Goal: Task Accomplishment & Management: Manage account settings

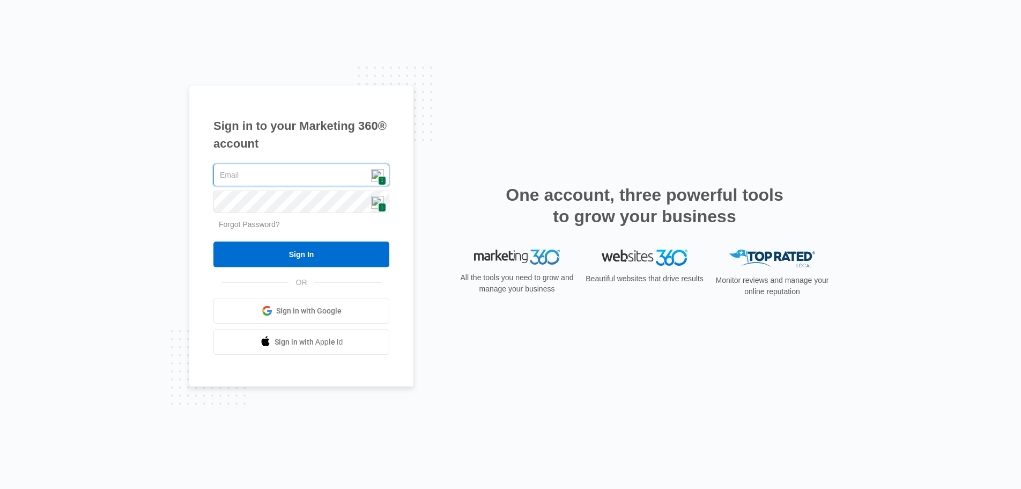
click at [213, 241] on input "Sign In" at bounding box center [301, 254] width 176 height 26
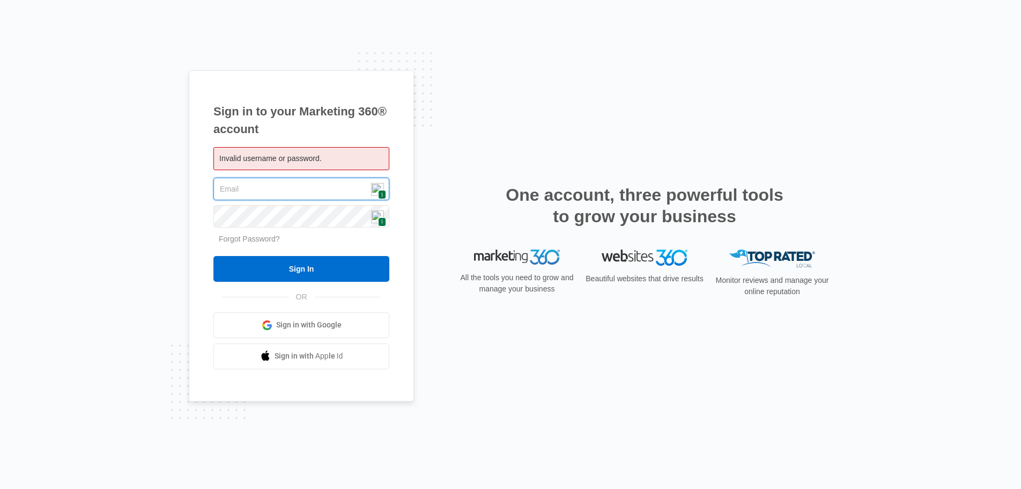
type input "[PERSON_NAME][EMAIL_ADDRESS][DOMAIN_NAME]"
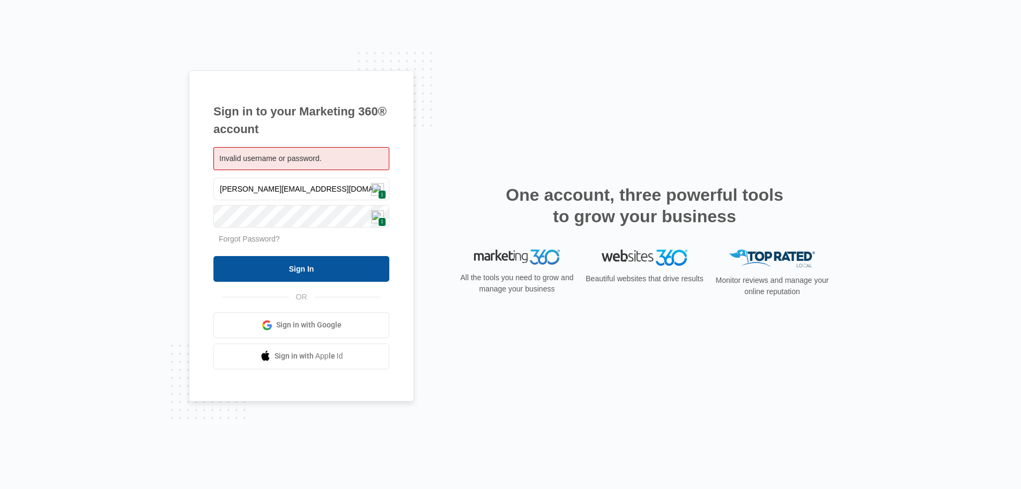
click at [351, 264] on input "Sign In" at bounding box center [301, 269] width 176 height 26
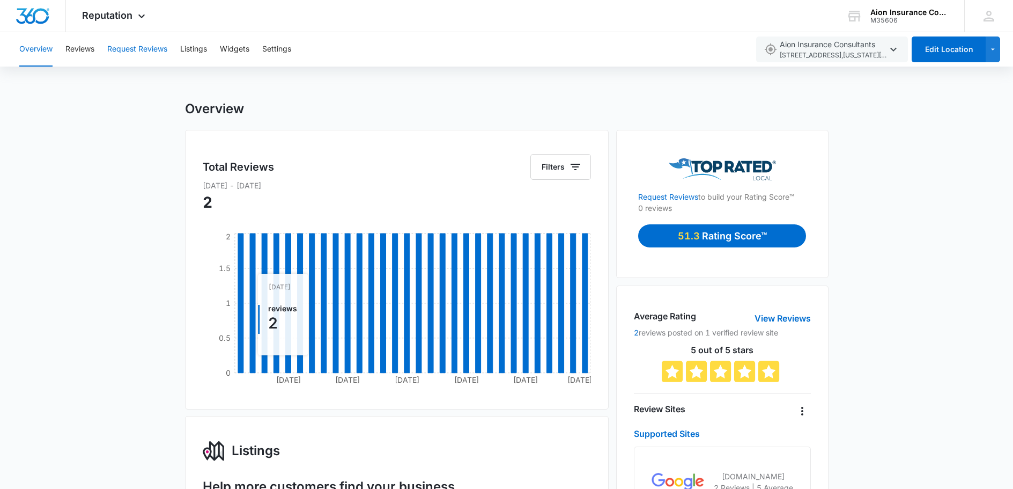
click at [131, 49] on button "Request Reviews" at bounding box center [137, 49] width 60 height 34
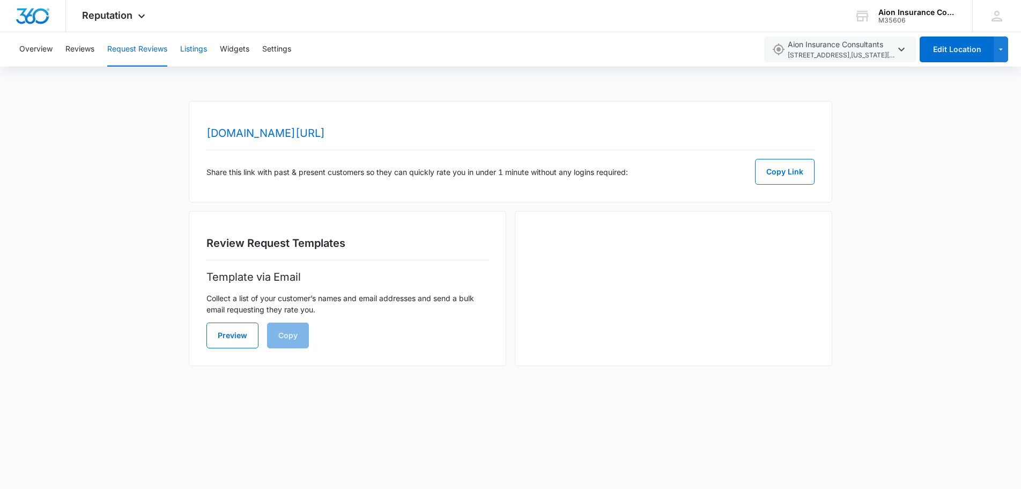
click at [187, 50] on button "Listings" at bounding box center [193, 49] width 27 height 34
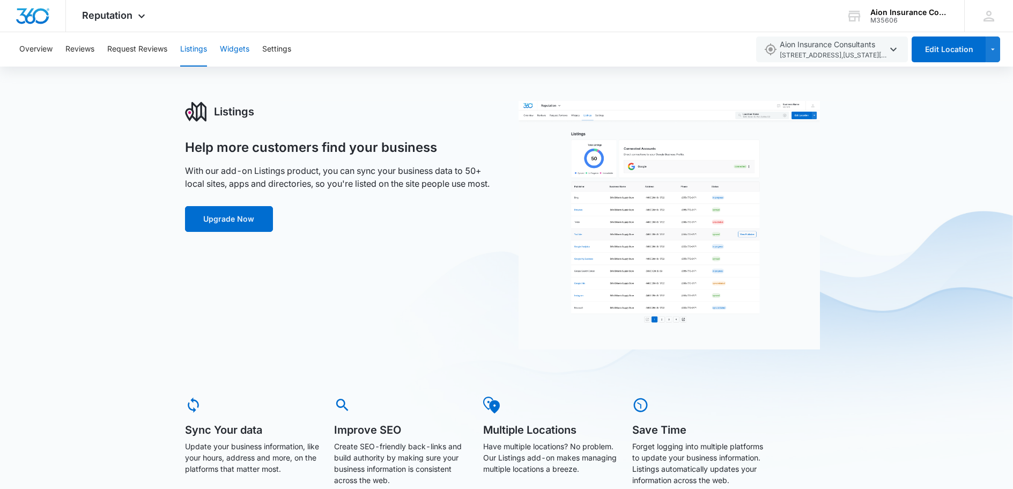
click at [240, 49] on button "Widgets" at bounding box center [234, 49] width 29 height 34
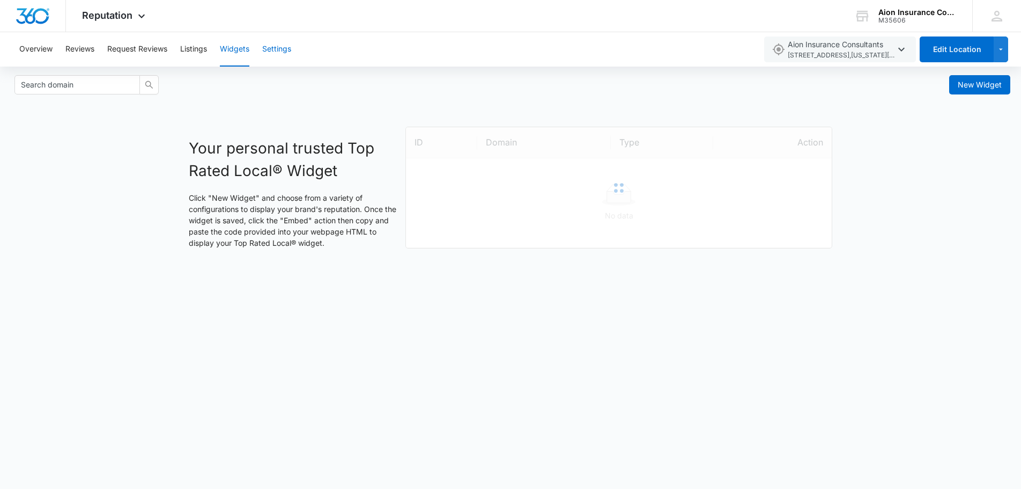
click at [275, 49] on button "Settings" at bounding box center [276, 49] width 29 height 34
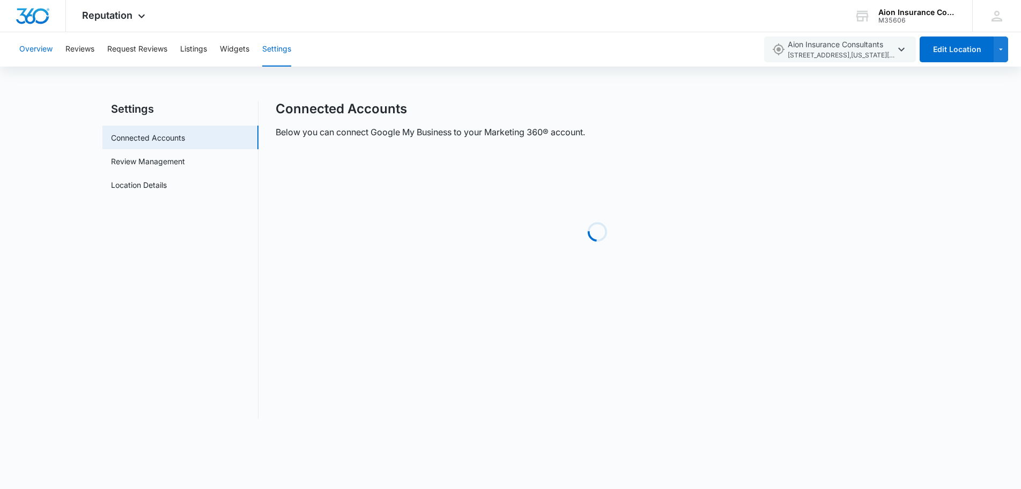
click at [37, 51] on button "Overview" at bounding box center [35, 49] width 33 height 34
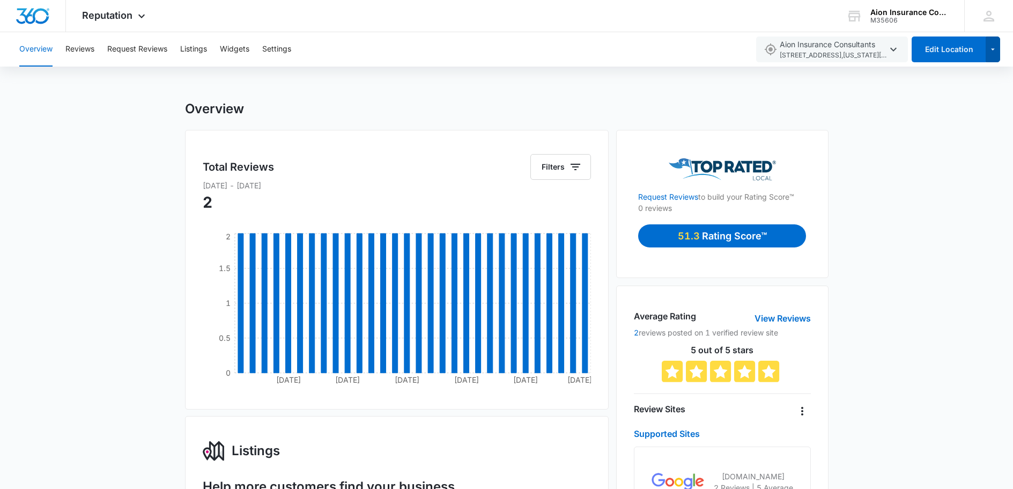
click at [994, 54] on icon "button" at bounding box center [992, 49] width 9 height 13
click at [991, 14] on icon at bounding box center [989, 16] width 11 height 11
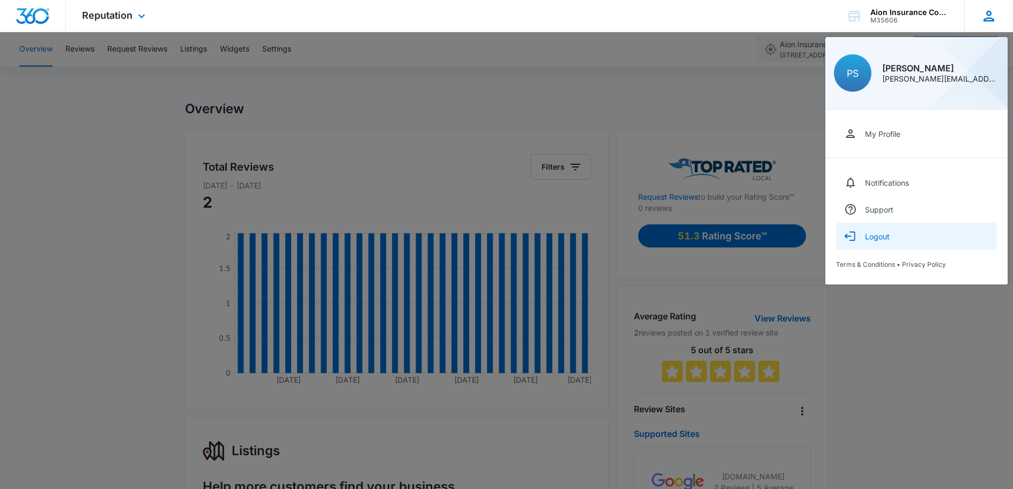
click at [874, 240] on div "Logout" at bounding box center [877, 236] width 25 height 9
